Goal: Find specific page/section: Find specific page/section

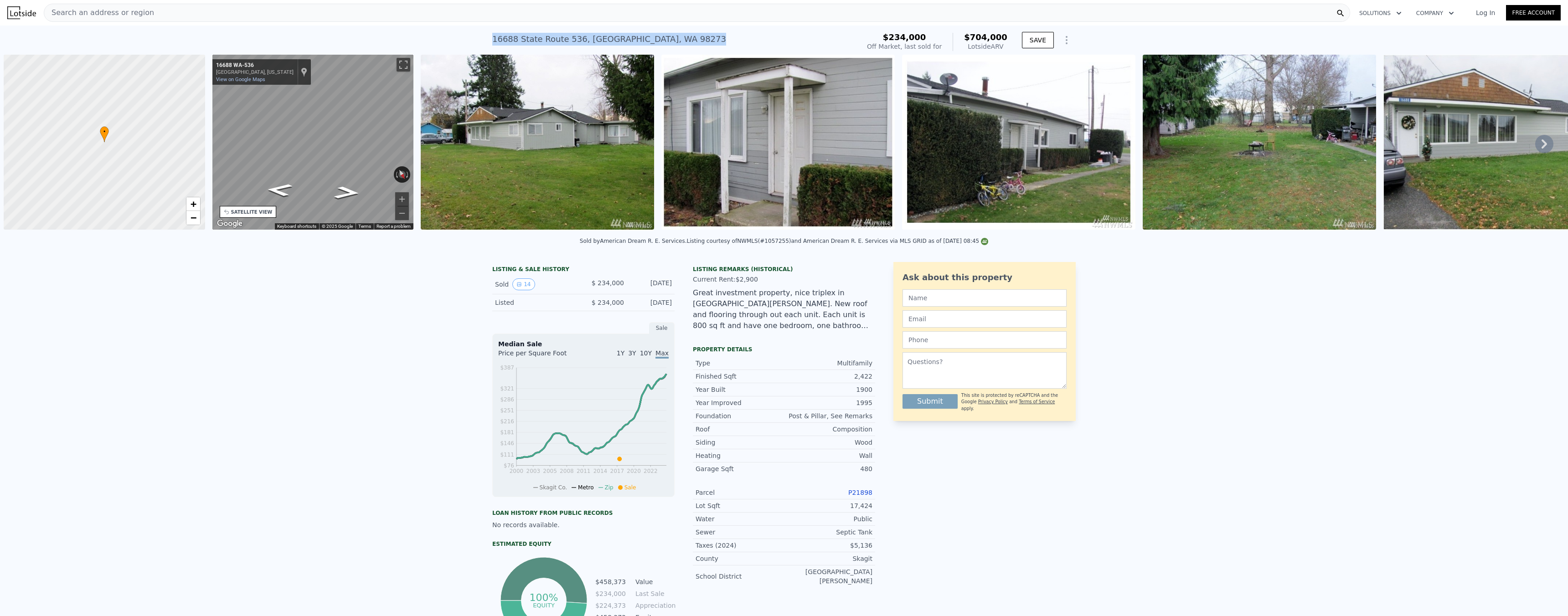
scroll to position [0, 4]
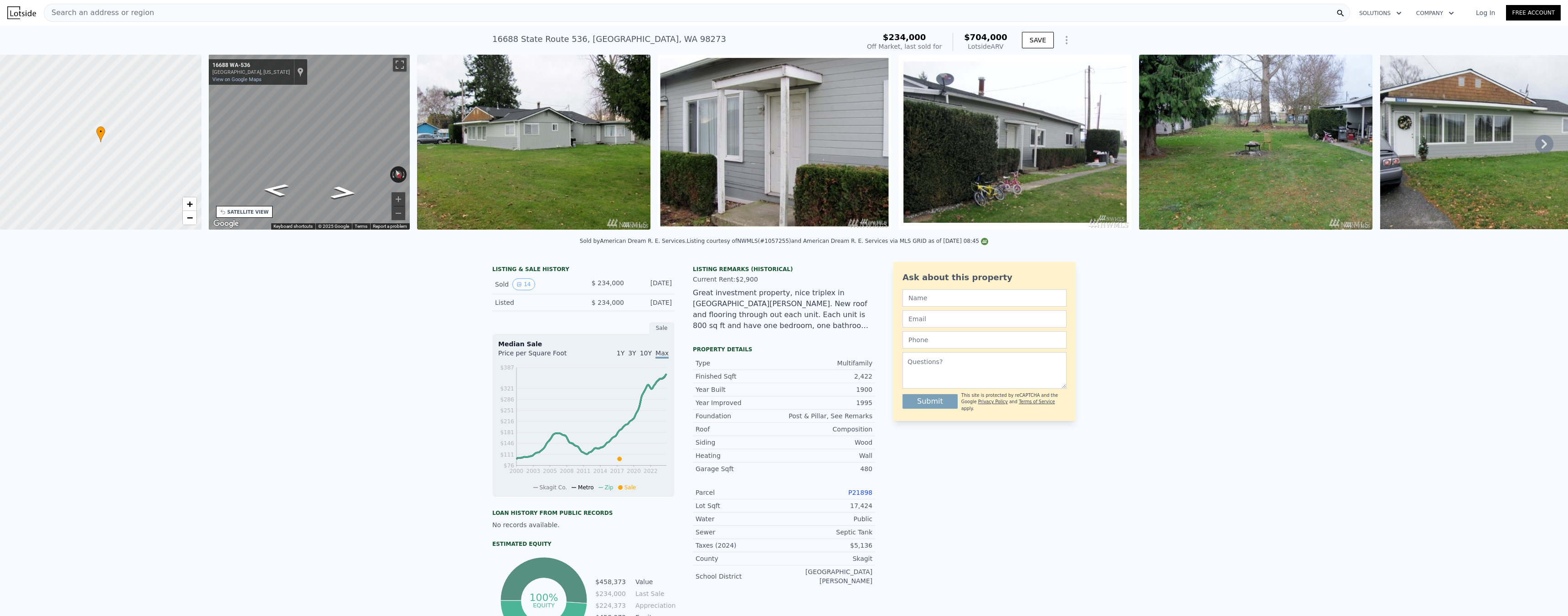
click at [387, 15] on div "Search an address or region" at bounding box center [697, 12] width 1306 height 18
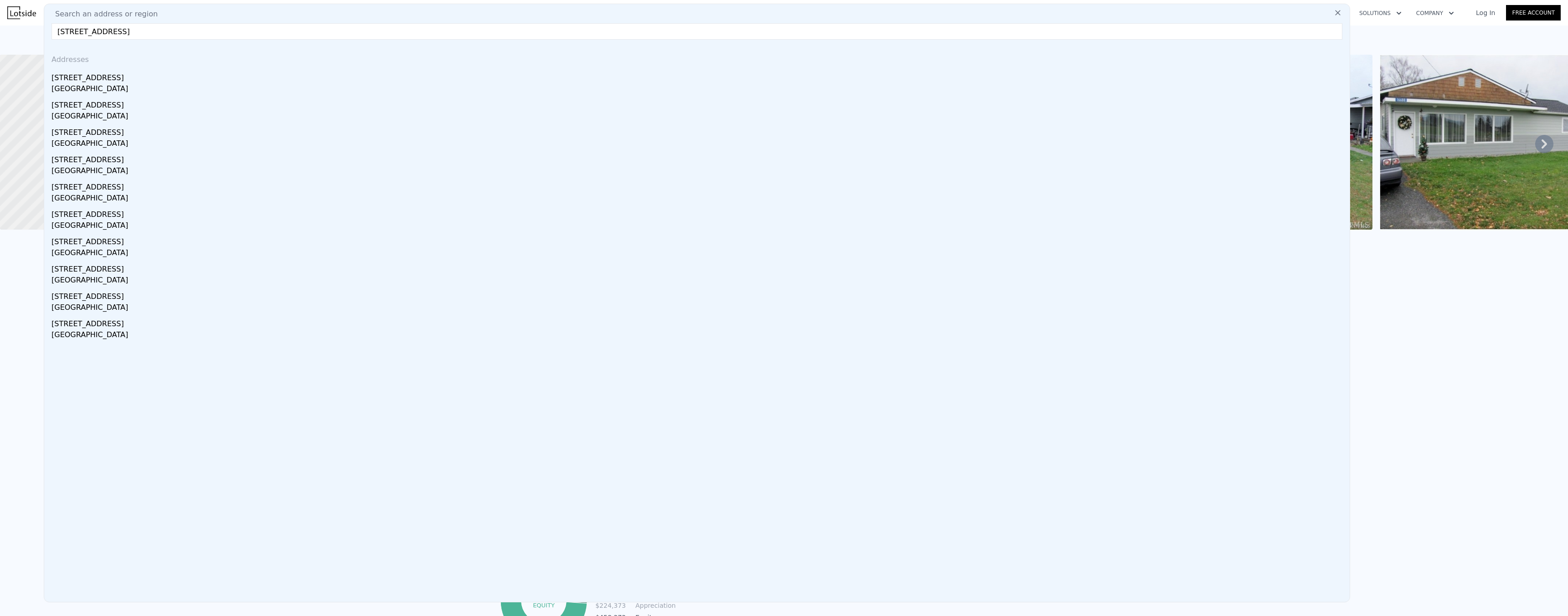
click at [137, 34] on input "[STREET_ADDRESS]" at bounding box center [696, 31] width 1290 height 17
type input "[STREET_ADDRESS]"
click at [123, 31] on input "[STREET_ADDRESS]" at bounding box center [696, 31] width 1290 height 17
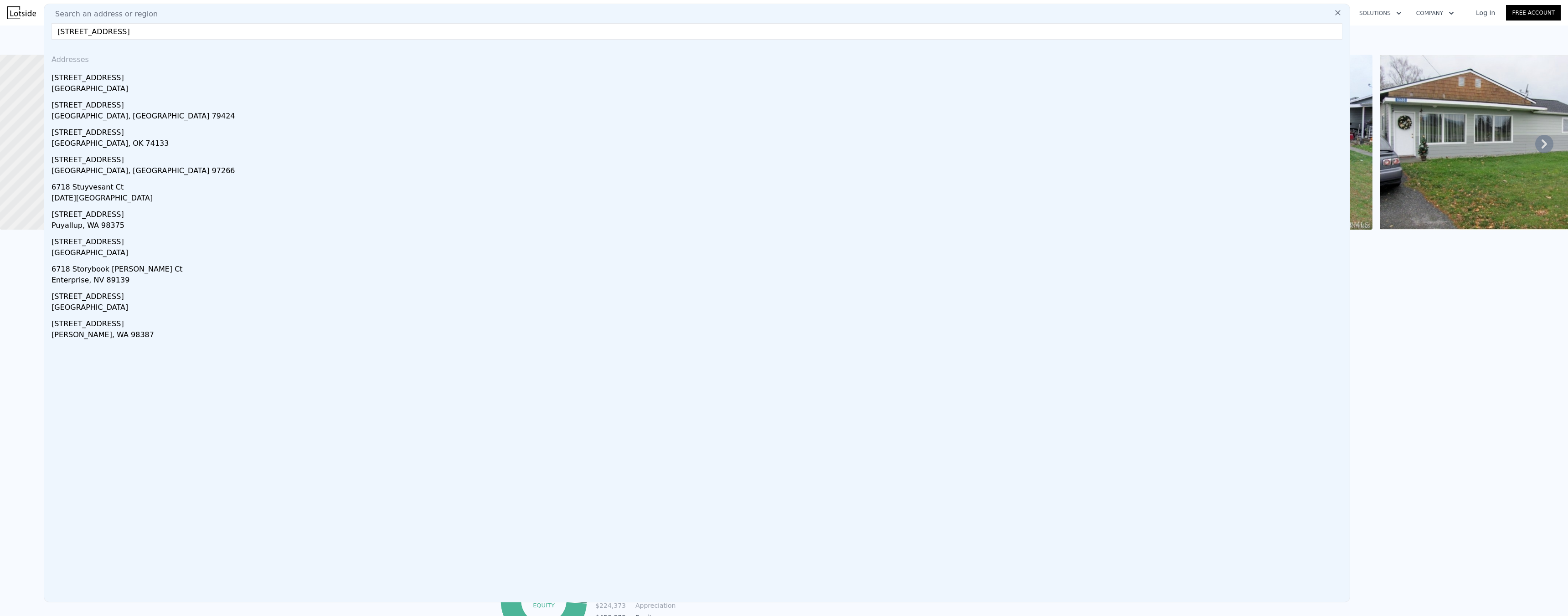
click at [123, 32] on input "[STREET_ADDRESS]" at bounding box center [696, 31] width 1290 height 17
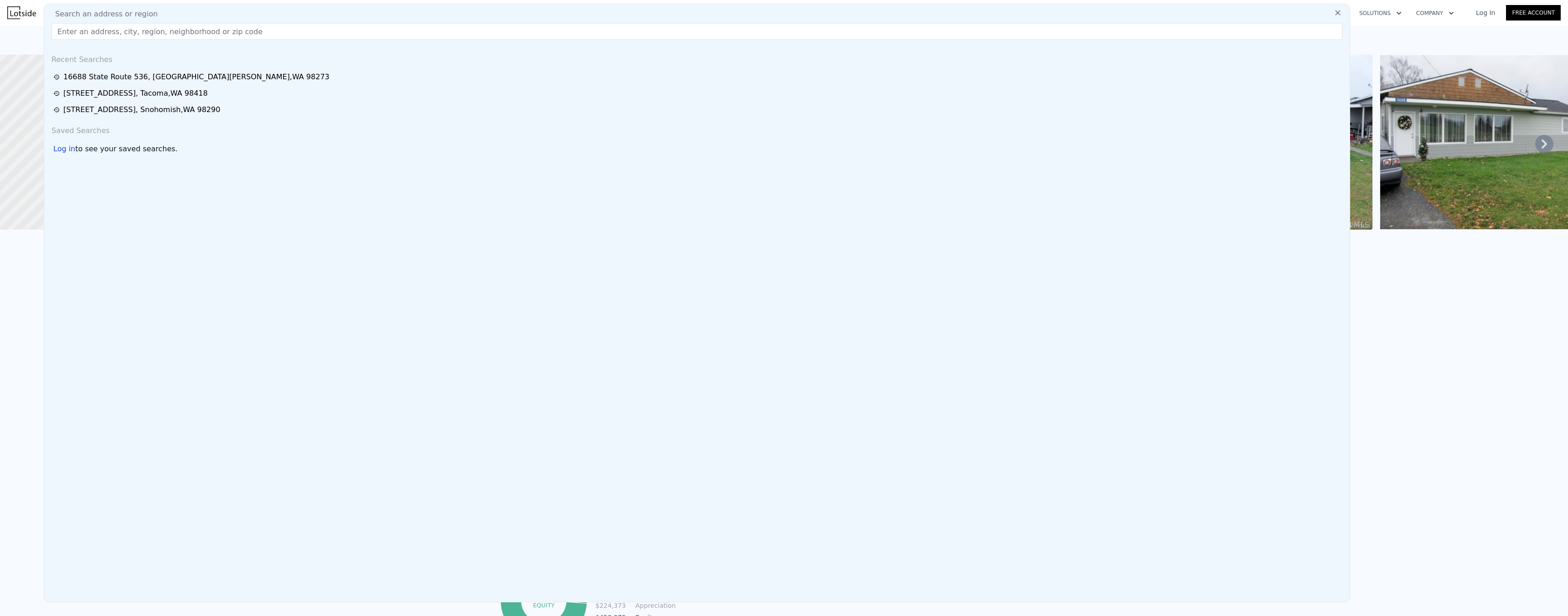
paste input "[STREET_ADDRESS]"
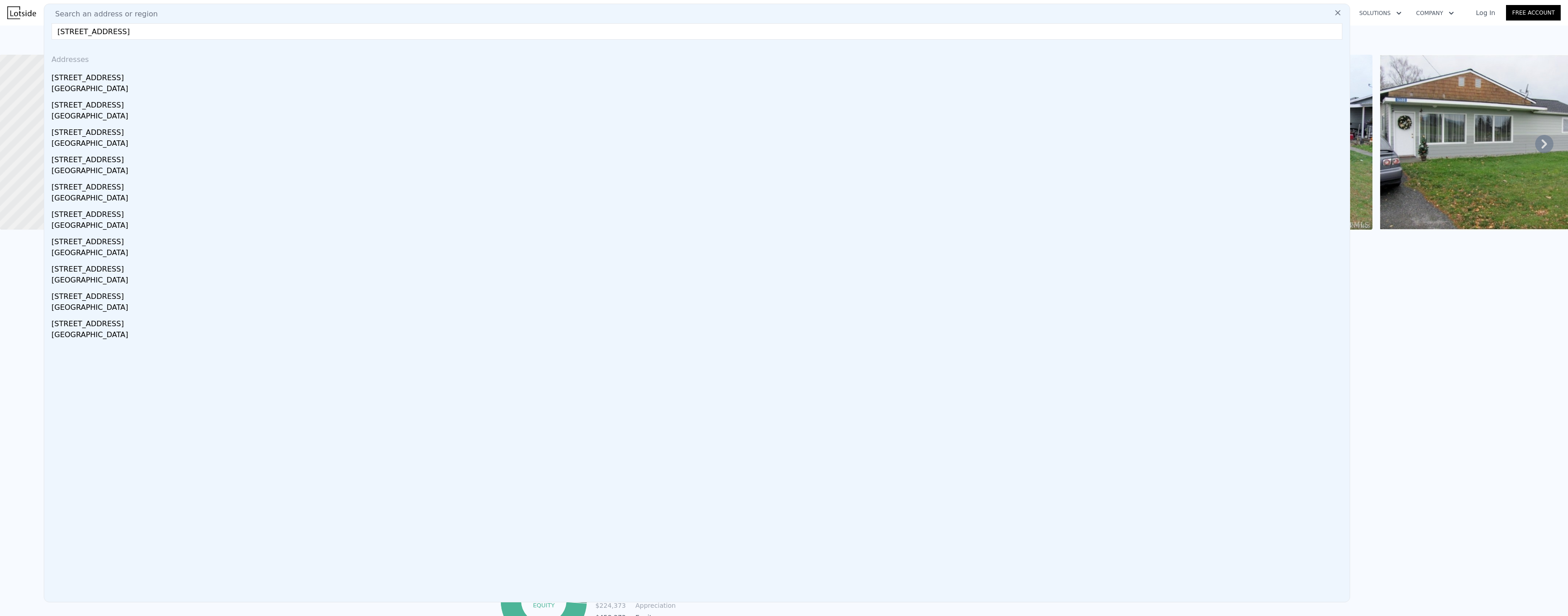
click at [188, 34] on input "[STREET_ADDRESS]" at bounding box center [696, 31] width 1290 height 17
click at [188, 33] on input "[STREET_ADDRESS]" at bounding box center [696, 31] width 1290 height 17
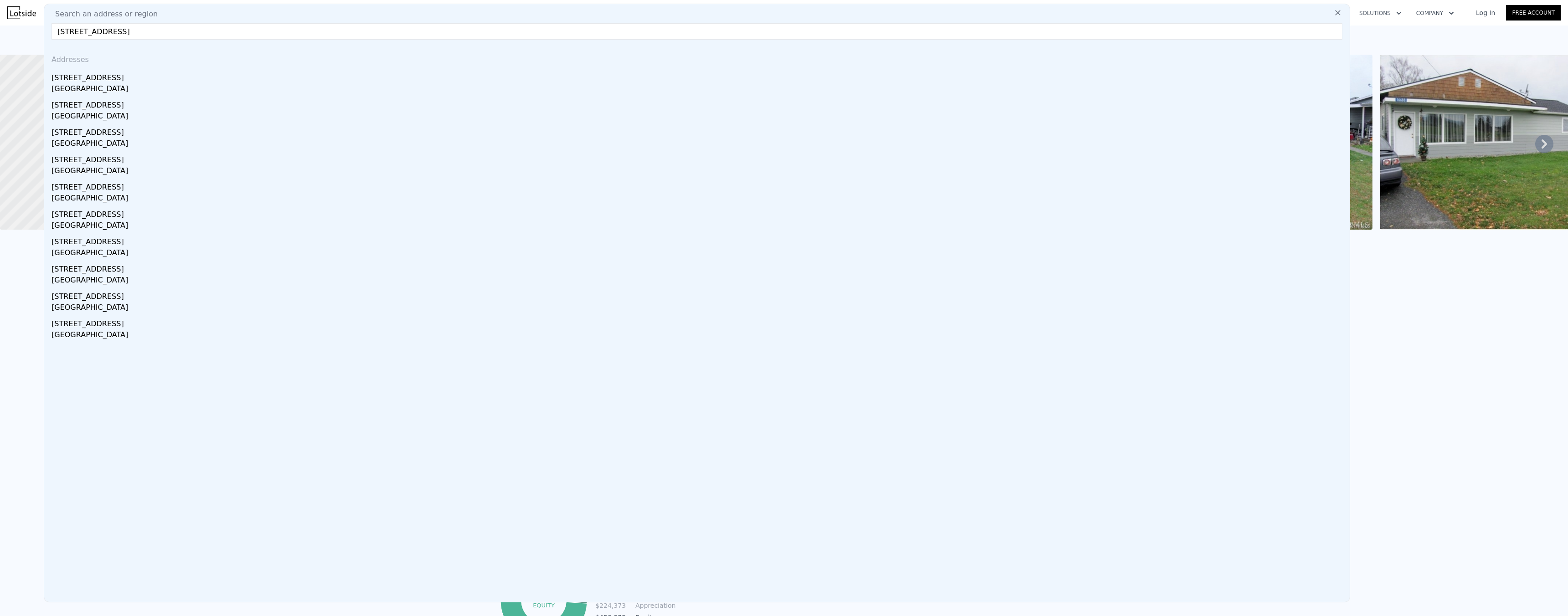
click at [188, 33] on input "[STREET_ADDRESS]" at bounding box center [696, 31] width 1290 height 17
click at [246, 34] on input "[STREET_ADDRESS]" at bounding box center [696, 31] width 1290 height 17
click at [189, 30] on input "[STREET_ADDRESS]" at bounding box center [696, 31] width 1290 height 17
click at [189, 30] on input "[STREET_ADDRESS]" at bounding box center [696, 31] width 1290 height 17
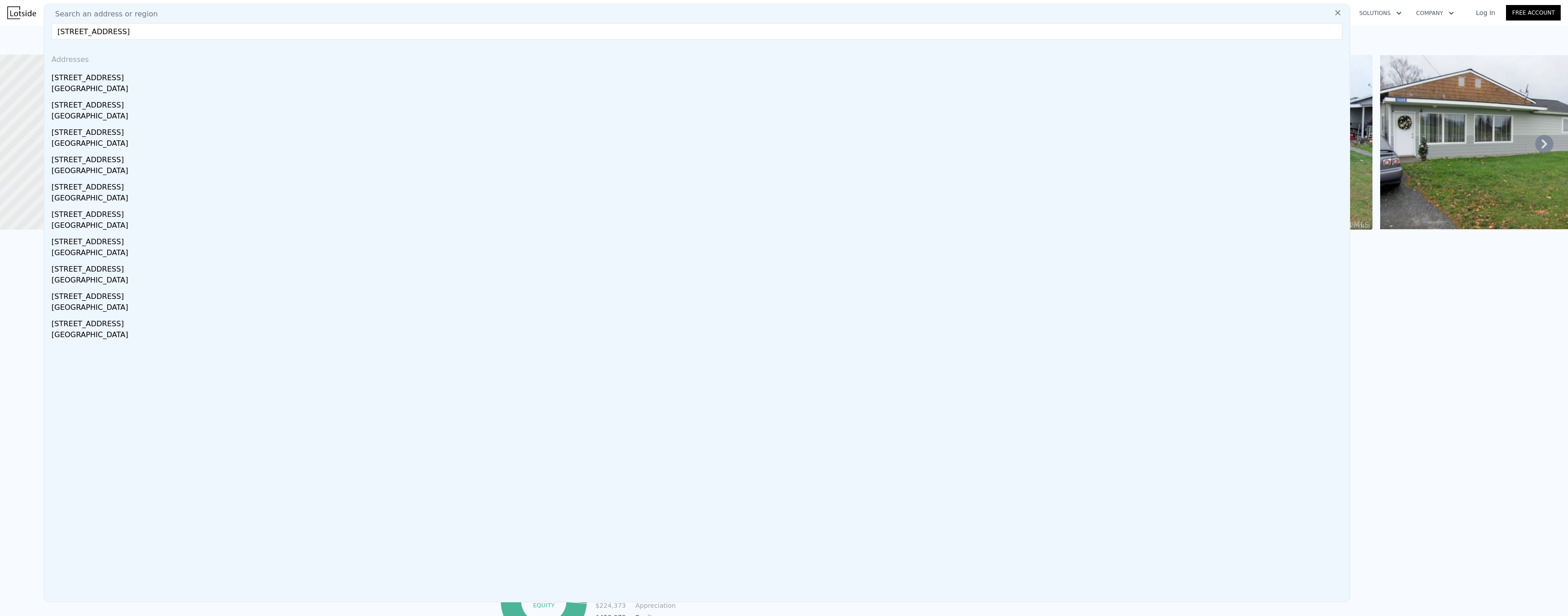
click at [189, 31] on input "[STREET_ADDRESS]" at bounding box center [696, 31] width 1290 height 17
click at [188, 31] on input "[STREET_ADDRESS]" at bounding box center [696, 31] width 1290 height 17
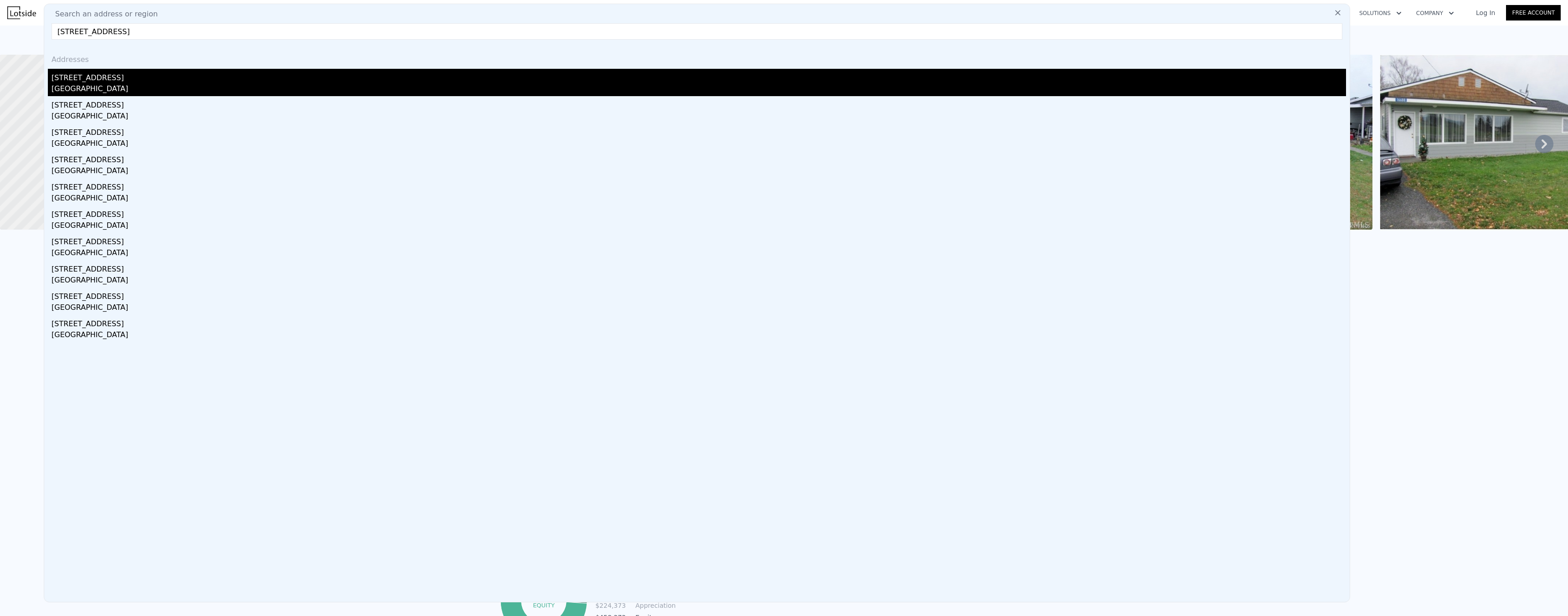
type input "[STREET_ADDRESS]"
click at [113, 80] on div "[STREET_ADDRESS]" at bounding box center [698, 76] width 1294 height 14
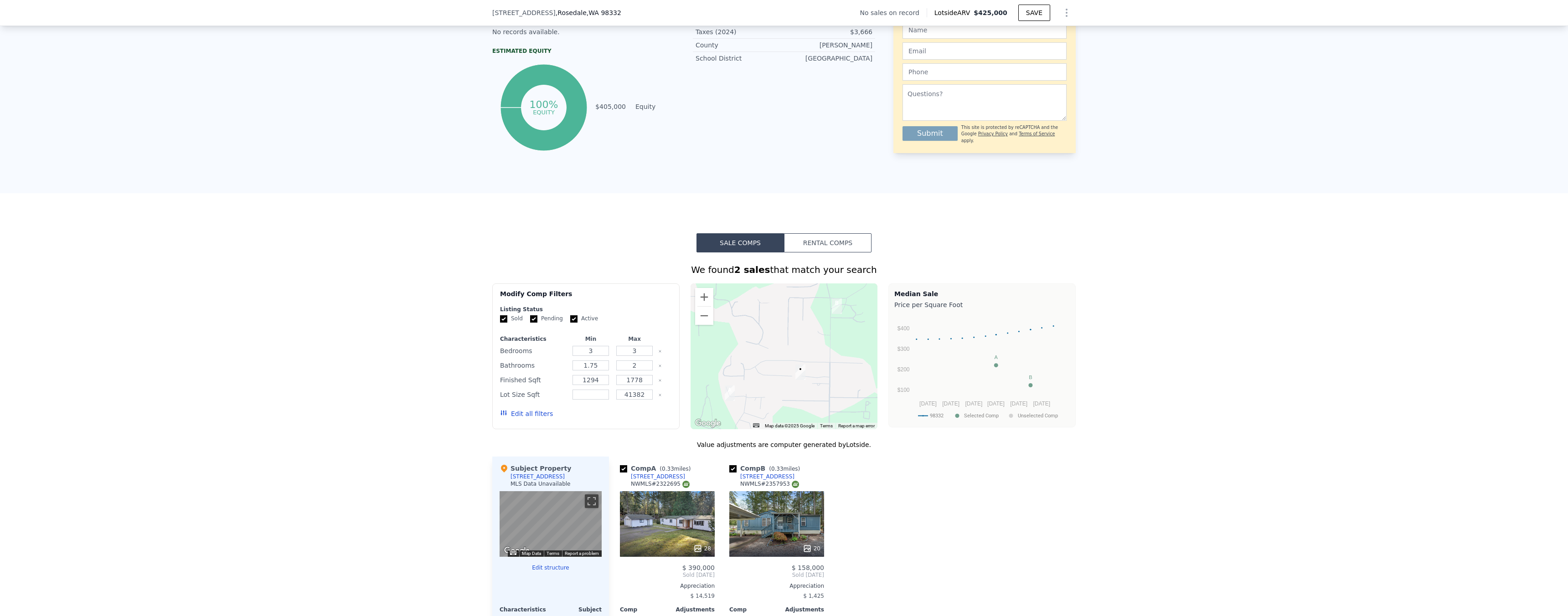
scroll to position [665, 0]
